Goal: Task Accomplishment & Management: Complete application form

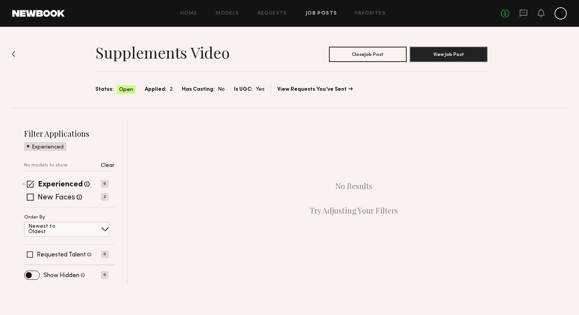
click at [158, 90] on span "Applied:" at bounding box center [156, 89] width 22 height 8
click at [28, 147] on span at bounding box center [28, 145] width 3 height 7
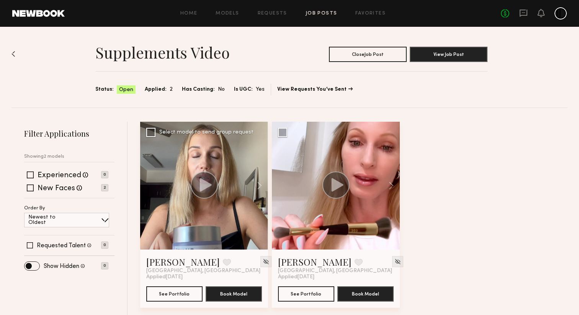
scroll to position [5, 0]
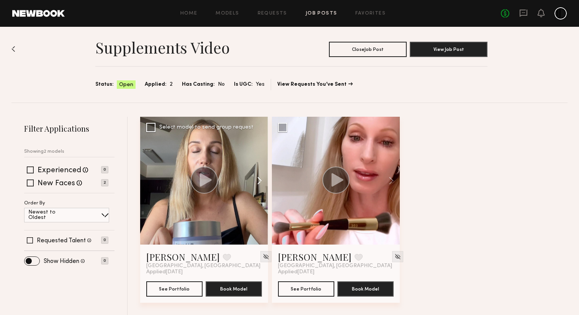
click at [259, 184] on button at bounding box center [256, 181] width 25 height 128
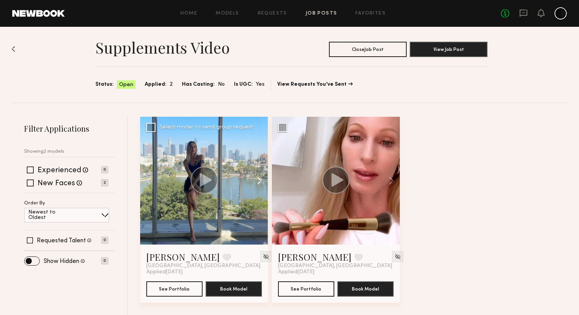
click at [259, 184] on button at bounding box center [256, 181] width 25 height 128
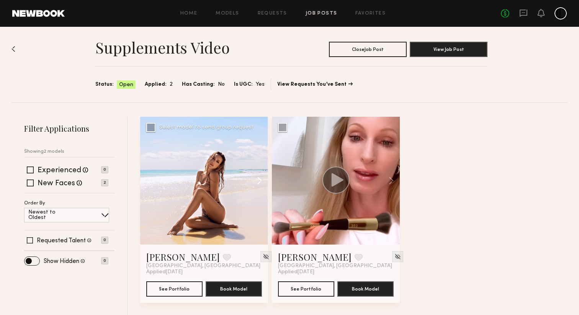
click at [259, 184] on button at bounding box center [256, 181] width 25 height 128
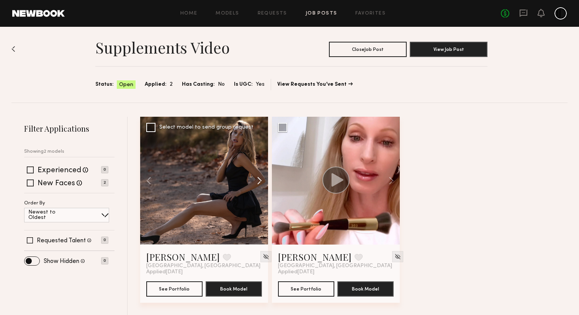
click at [259, 184] on button at bounding box center [256, 181] width 25 height 128
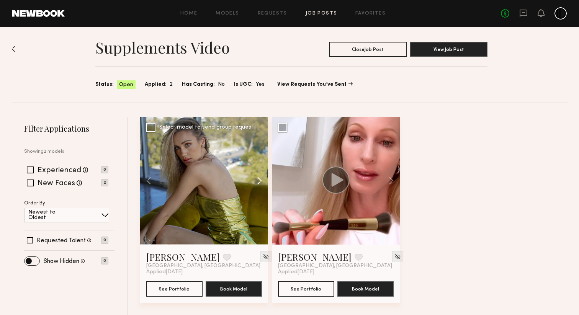
click at [259, 184] on button at bounding box center [256, 181] width 25 height 128
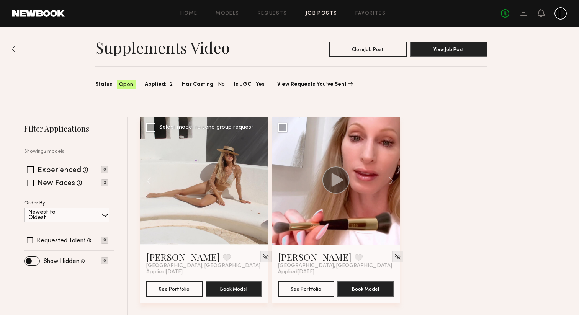
click at [259, 184] on div at bounding box center [204, 181] width 128 height 128
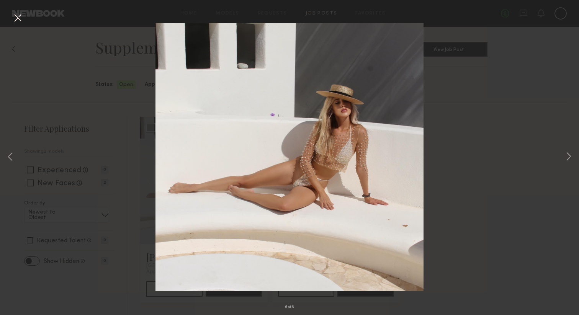
click at [3, 152] on div "6 of 6" at bounding box center [289, 157] width 579 height 315
click at [9, 154] on button at bounding box center [10, 157] width 9 height 252
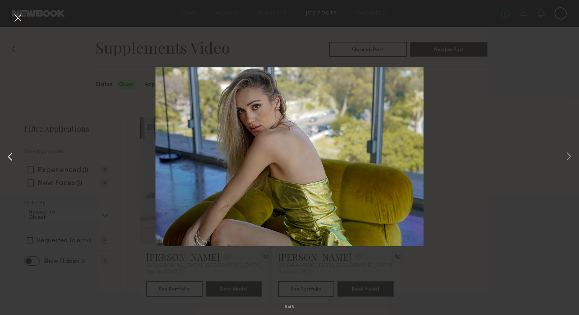
click at [9, 154] on button at bounding box center [10, 157] width 9 height 252
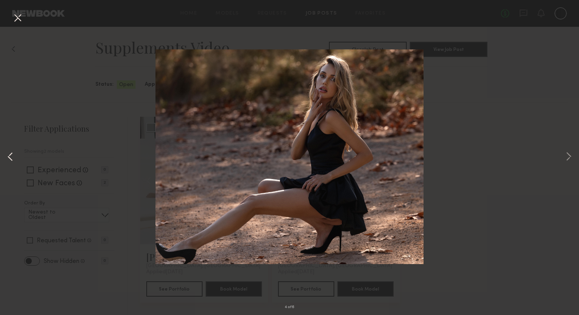
click at [9, 154] on button at bounding box center [10, 157] width 9 height 252
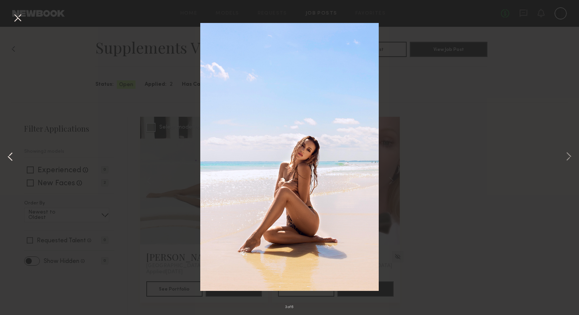
click at [9, 154] on button at bounding box center [10, 157] width 9 height 252
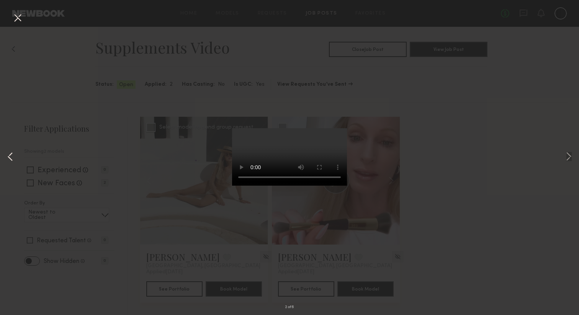
click at [10, 157] on button at bounding box center [10, 157] width 9 height 252
click at [420, 147] on div "1 of 6" at bounding box center [289, 157] width 579 height 315
click at [16, 19] on button at bounding box center [17, 18] width 12 height 14
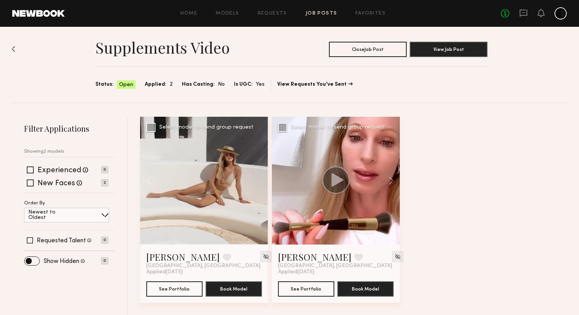
click at [370, 173] on div at bounding box center [336, 181] width 128 height 128
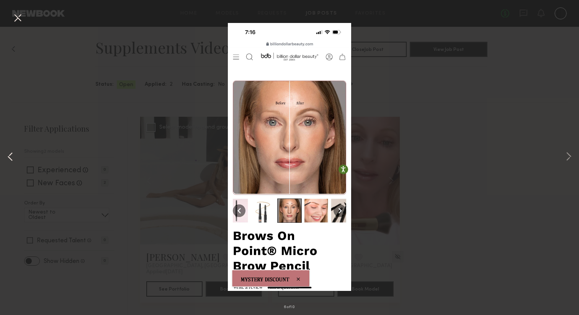
click at [11, 154] on button at bounding box center [10, 157] width 9 height 252
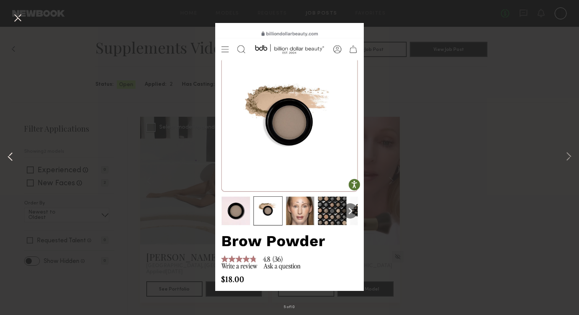
click at [11, 154] on button at bounding box center [10, 157] width 9 height 252
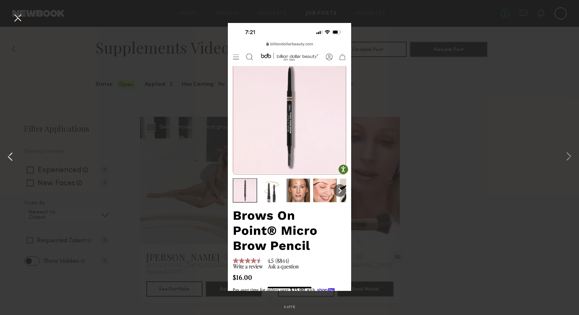
click at [11, 154] on button at bounding box center [10, 157] width 9 height 252
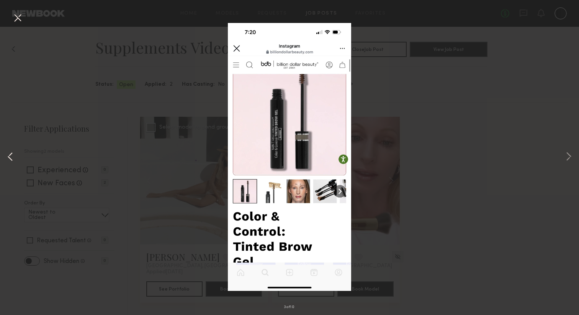
click at [11, 154] on button at bounding box center [10, 157] width 9 height 252
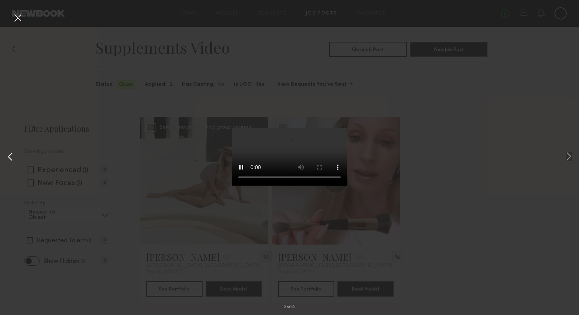
click at [11, 154] on button at bounding box center [10, 157] width 9 height 252
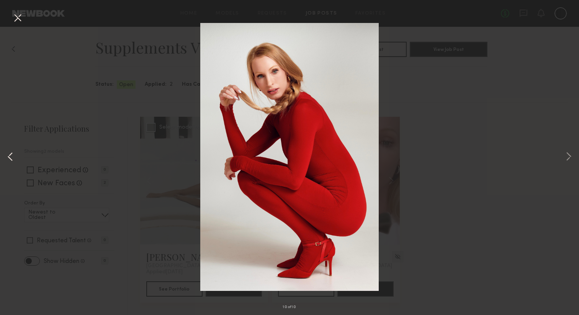
click at [11, 153] on button at bounding box center [10, 157] width 9 height 252
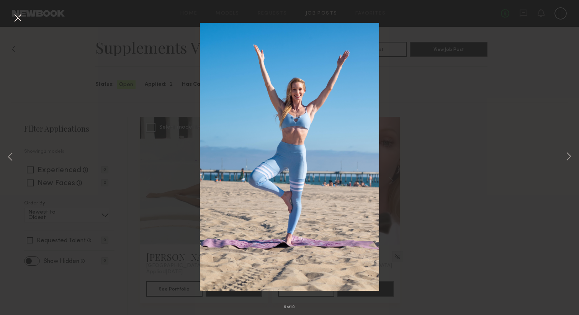
click at [102, 147] on div "9 of 10" at bounding box center [289, 157] width 579 height 315
click at [15, 153] on div "9 of 10" at bounding box center [289, 157] width 579 height 315
click at [13, 153] on button at bounding box center [10, 157] width 9 height 252
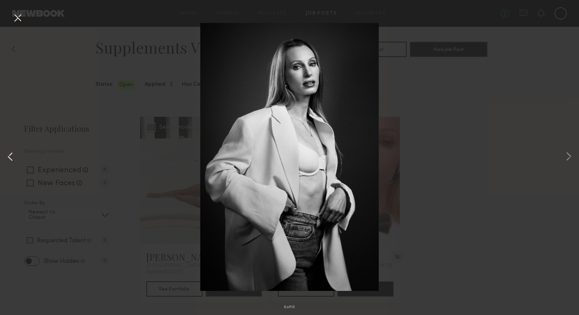
click at [10, 154] on button at bounding box center [10, 157] width 9 height 252
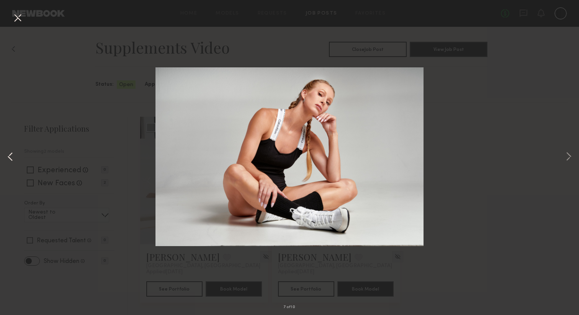
click at [10, 154] on button at bounding box center [10, 157] width 9 height 252
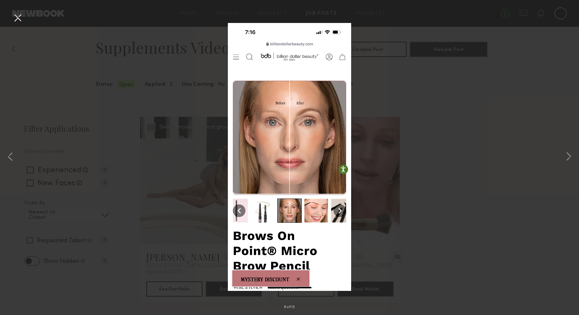
click at [408, 105] on div "6 of 10" at bounding box center [289, 157] width 579 height 315
click at [405, 111] on div "6 of 10" at bounding box center [289, 157] width 579 height 315
click at [17, 16] on button at bounding box center [17, 18] width 12 height 14
